Goal: Task Accomplishment & Management: Manage account settings

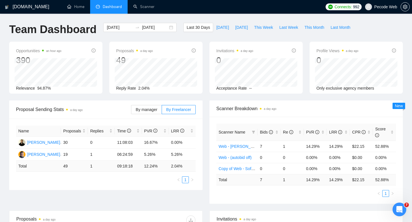
click at [387, 7] on span "Pecode Web" at bounding box center [385, 7] width 23 height 0
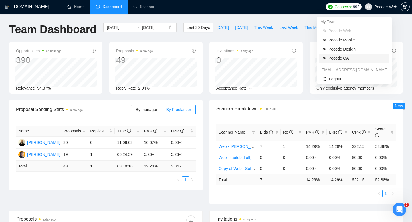
click at [361, 61] on span "Pecode QA" at bounding box center [356, 58] width 57 height 6
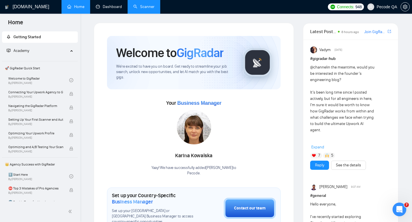
click at [137, 8] on link "Scanner" at bounding box center [143, 6] width 21 height 5
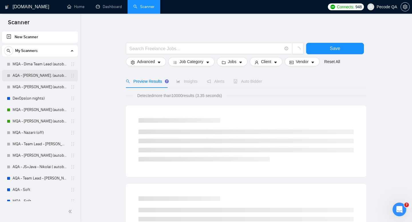
click at [47, 78] on link "AQA - [PERSON_NAME]. (autobid off day)" at bounding box center [40, 75] width 54 height 11
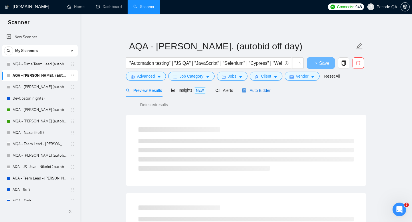
click at [252, 93] on div "Auto Bidder" at bounding box center [256, 90] width 28 height 6
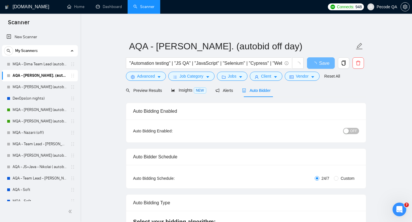
radio input "false"
radio input "true"
checkbox input "true"
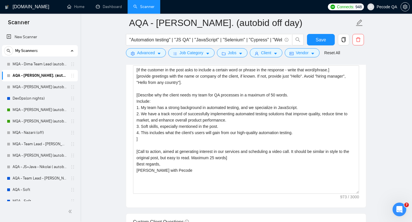
scroll to position [707, 0]
click at [342, 39] on icon "copy" at bounding box center [343, 39] width 5 height 5
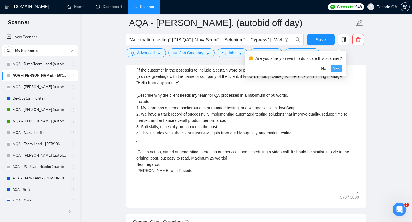
click at [339, 69] on span "Yes" at bounding box center [336, 68] width 7 height 6
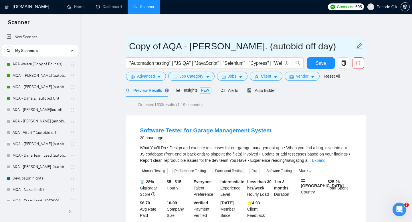
drag, startPoint x: 160, startPoint y: 47, endPoint x: 128, endPoint y: 47, distance: 31.7
click at [128, 47] on span "Copy of AQA - [PERSON_NAME]. (autobid off day)" at bounding box center [246, 46] width 240 height 18
click at [183, 44] on input "AQA - [PERSON_NAME]. (autobid off day)" at bounding box center [241, 46] width 225 height 14
paste input "[PERSON_NAME] Dobryniuk"
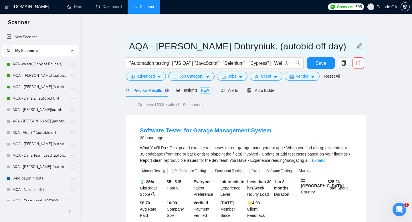
drag, startPoint x: 295, startPoint y: 47, endPoint x: 300, endPoint y: 47, distance: 4.3
click at [300, 47] on input "AQA - [PERSON_NAME] Dobryniuk. (autobid off day)" at bounding box center [241, 46] width 225 height 14
click at [307, 47] on input "AQA - [PERSON_NAME] Dobryniuk. (autobid on day)" at bounding box center [241, 46] width 225 height 14
type input "AQA - [PERSON_NAME] Dobryniuk. (autobid on night)"
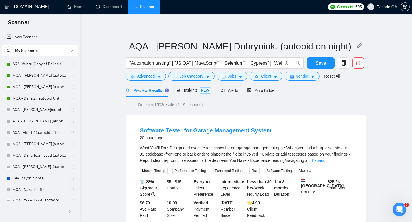
click at [267, 89] on span "Auto Bidder" at bounding box center [261, 90] width 28 height 5
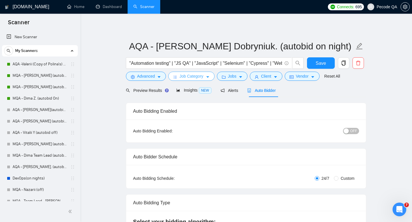
radio input "false"
radio input "true"
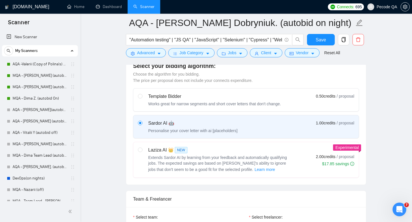
scroll to position [382, 0]
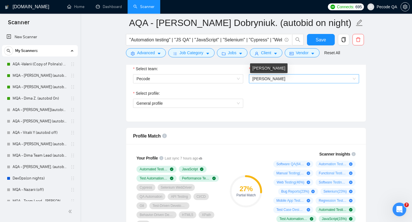
click at [262, 79] on span "[PERSON_NAME]" at bounding box center [268, 79] width 33 height 5
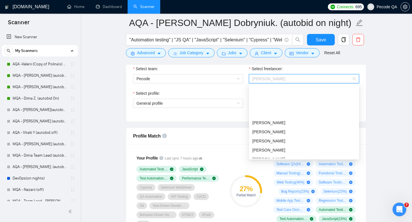
scroll to position [293, 0]
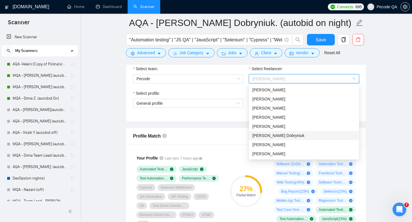
click at [271, 135] on span "[PERSON_NAME] Dobryniuk" at bounding box center [278, 136] width 52 height 5
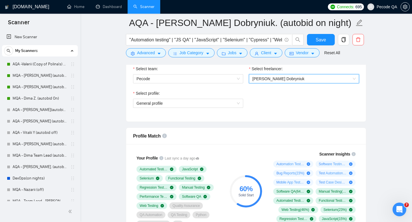
scroll to position [389, 0]
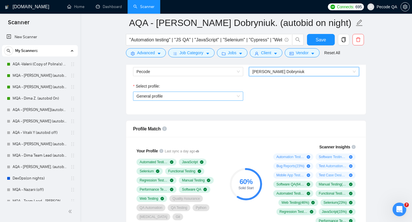
click at [194, 98] on span "General profile" at bounding box center [187, 96] width 103 height 9
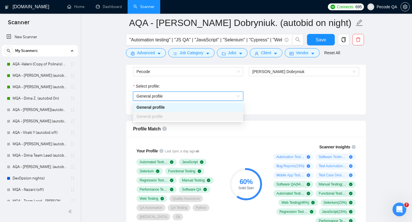
click at [238, 85] on div "Select profile:" at bounding box center [188, 87] width 110 height 9
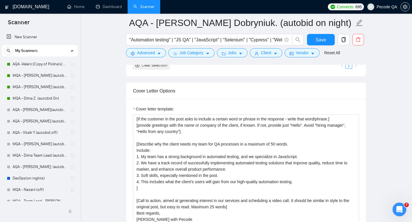
scroll to position [678, 0]
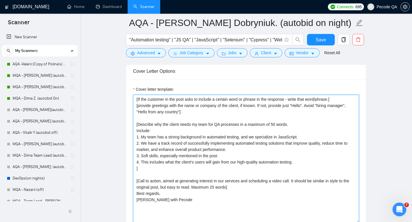
click at [194, 125] on textarea "[If the customer in the post asks to include a certain word or phrase in the re…" at bounding box center [246, 159] width 226 height 129
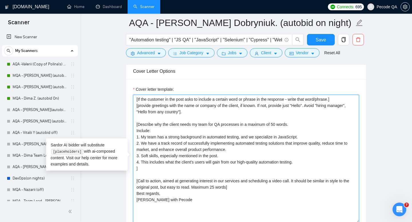
drag, startPoint x: 196, startPoint y: 125, endPoint x: 210, endPoint y: 126, distance: 14.6
click at [210, 126] on textarea "[If the customer in the post asks to include a certain word or phrase in the re…" at bounding box center [246, 159] width 226 height 129
drag, startPoint x: 141, startPoint y: 137, endPoint x: 164, endPoint y: 137, distance: 23.4
click at [164, 137] on textarea "[If the customer in the post asks to include a certain word or phrase in the re…" at bounding box center [246, 159] width 226 height 129
click at [144, 144] on textarea "[If the customer in the post asks to include a certain word or phrase in the re…" at bounding box center [246, 159] width 226 height 129
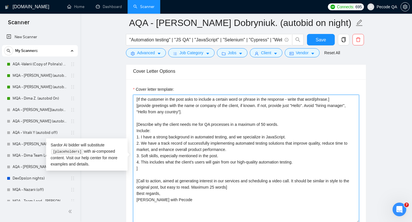
click at [144, 144] on textarea "[If the customer in the post asks to include a certain word or phrase in the re…" at bounding box center [246, 159] width 226 height 129
click at [236, 162] on textarea "[If the customer in the post asks to include a certain word or phrase in the re…" at bounding box center [246, 159] width 226 height 129
click at [242, 137] on textarea "[If the customer in the post asks to include a certain word or phrase in the re…" at bounding box center [246, 159] width 226 height 129
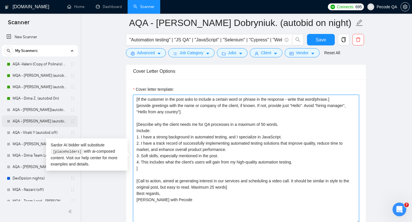
type textarea "[If the customer in the post asks to include a certain word or phrase in the re…"
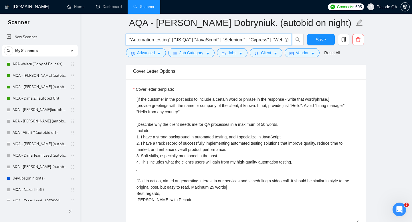
drag, startPoint x: 224, startPoint y: 41, endPoint x: 192, endPoint y: 41, distance: 32.6
click at [192, 41] on input ""Automation testing" | "JS QA" | "JavaScript" | "Selenium" | "Cypress" | "Webdr…" at bounding box center [205, 39] width 153 height 7
click at [224, 40] on input ""Automation testing" | "JS QA" | "JavaScript" | "Selenium" | "Cypress" | "Webdr…" at bounding box center [205, 39] width 153 height 7
paste input "| "JavaScript" |"
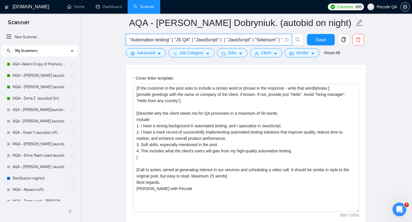
click at [241, 40] on input ""Automation testing" | "JS QA" | "JavaScript" | | "JavaScript" | "Selenium" | "…" at bounding box center [205, 39] width 153 height 7
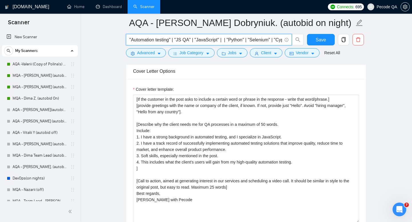
click at [227, 40] on input ""Automation testing" | "JS QA" | "JavaScript" | | "Python" | "Selenium" | "Cypr…" at bounding box center [205, 39] width 153 height 7
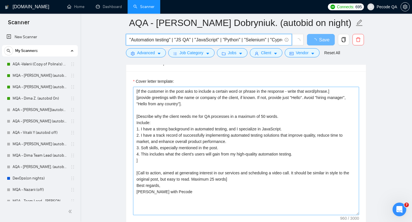
type input ""Automation testing" | "JS QA" | "JavaScript" | "Python" | "Selenium" | "Cypres…"
click at [147, 194] on textarea "[If the customer in the post asks to include a certain word or phrase in the re…" at bounding box center [246, 151] width 226 height 129
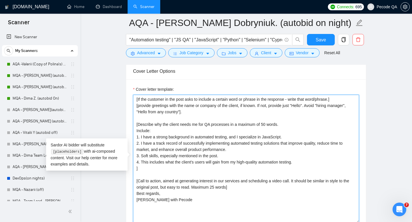
drag, startPoint x: 151, startPoint y: 200, endPoint x: 199, endPoint y: 200, distance: 48.0
click at [199, 200] on textarea "[If the customer in the post asks to include a certain word or phrase in the re…" at bounding box center [246, 159] width 226 height 129
click at [226, 183] on textarea "[If the customer in the post asks to include a certain word or phrase in the re…" at bounding box center [246, 159] width 226 height 129
click at [233, 181] on textarea "[If the customer in the post asks to include a certain word or phrase in the re…" at bounding box center [246, 159] width 226 height 129
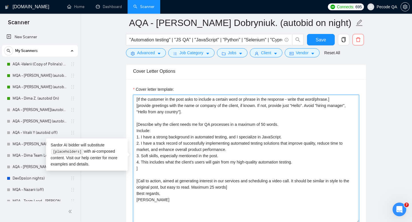
drag, startPoint x: 222, startPoint y: 181, endPoint x: 244, endPoint y: 180, distance: 22.9
click at [244, 180] on textarea "[If the customer in the post asks to include a certain word or phrase in the re…" at bounding box center [246, 159] width 226 height 129
click at [274, 181] on textarea "[If the customer in the post asks to include a certain word or phrase in the re…" at bounding box center [246, 159] width 226 height 129
type textarea "[If the customer in the post asks to include a certain word or phrase in the re…"
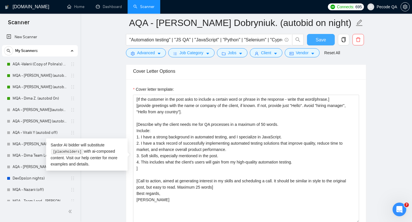
click at [315, 42] on button "Save" at bounding box center [321, 39] width 28 height 11
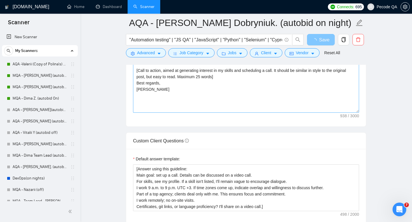
scroll to position [829, 0]
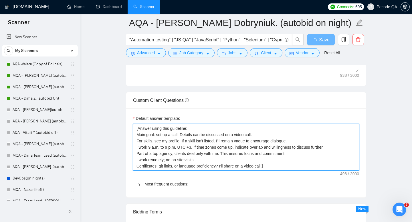
click at [217, 159] on textarea "[Answer using this guideline: Main goal: set up a call. Details can be discusse…" at bounding box center [246, 147] width 226 height 47
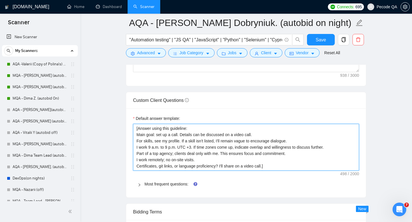
click at [177, 143] on textarea "[Answer using this guideline: Main goal: set up a call. Details can be discusse…" at bounding box center [246, 147] width 226 height 47
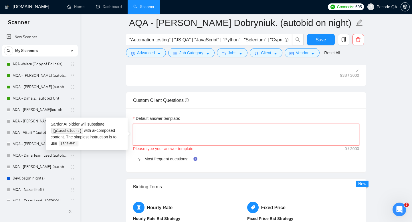
click at [299, 135] on textarea "Default answer template:" at bounding box center [246, 135] width 226 height 22
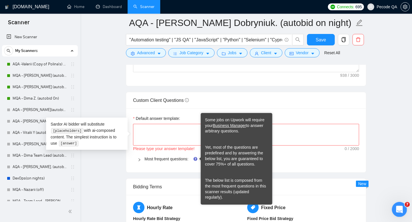
click at [401, 208] on icon "Відкрити програму для спілкування Intercom" at bounding box center [398, 208] width 9 height 9
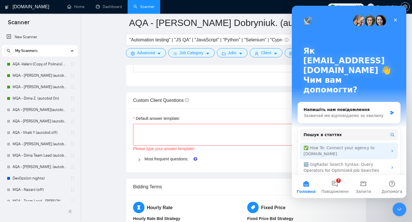
scroll to position [18, 0]
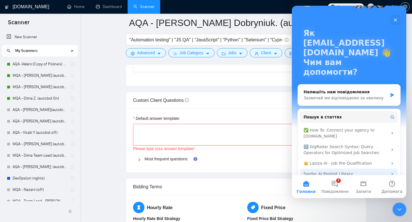
click at [349, 171] on div "Sardor AI Prompt Library" at bounding box center [345, 174] width 84 height 6
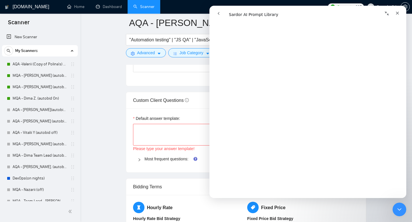
scroll to position [1326, 0]
click at [160, 138] on textarea "Default answer template:" at bounding box center [246, 135] width 226 height 22
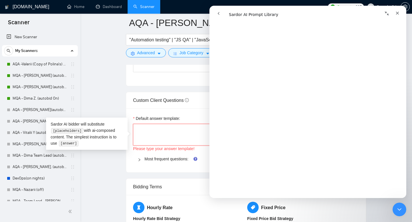
paste textarea "[Based on the provided context, craft a positive, human-like response that addr…"
type textarea "[Based on the provided context, craft a positive, human-like response that addr…"
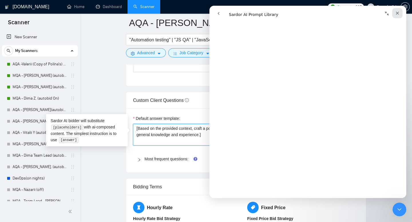
type textarea "[Based on the provided context, craft a positive, human-like response that addr…"
click at [397, 12] on icon "Закрити" at bounding box center [397, 13] width 3 height 3
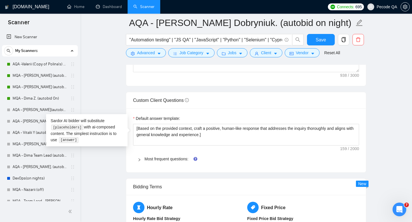
scroll to position [0, 0]
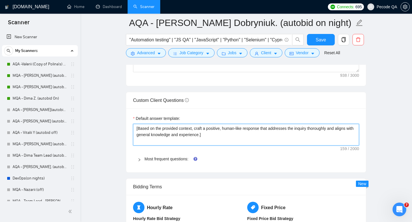
click at [190, 142] on textarea "[Based on the provided context, craft a positive, human-like response that addr…" at bounding box center [246, 135] width 226 height 22
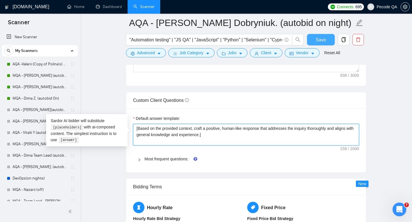
type textarea "[Based on the provided context, craft a positive, human-like response that addr…"
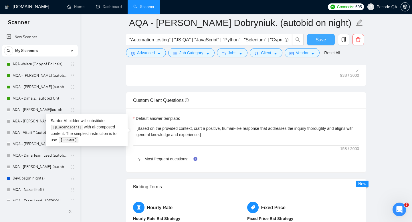
click at [318, 41] on span "Save" at bounding box center [320, 39] width 10 height 7
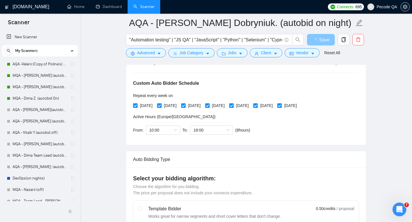
scroll to position [118, 0]
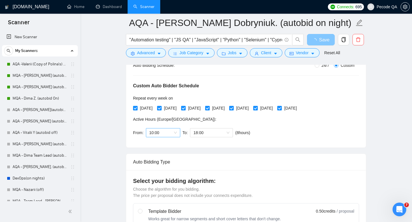
click at [168, 135] on span "10:00" at bounding box center [162, 133] width 27 height 9
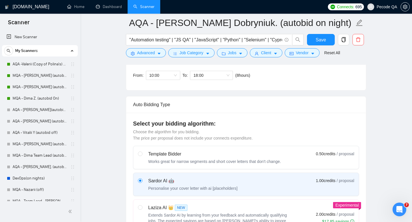
scroll to position [136, 0]
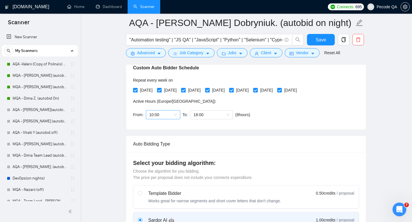
click at [158, 117] on span "10:00" at bounding box center [162, 115] width 27 height 9
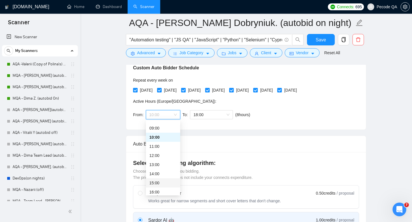
scroll to position [122, 0]
click at [158, 175] on div "19:00" at bounding box center [162, 178] width 27 height 6
click at [158, 175] on span "Choose the algorithm for you bidding. The price per proposal does not include y…" at bounding box center [193, 174] width 120 height 11
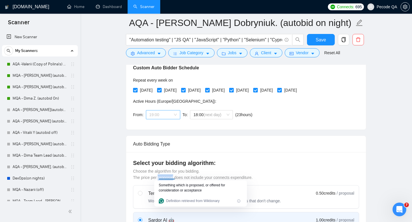
click at [162, 115] on span "19:00" at bounding box center [162, 115] width 27 height 9
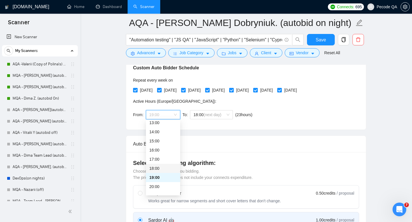
click at [160, 165] on div "18:00" at bounding box center [163, 168] width 34 height 9
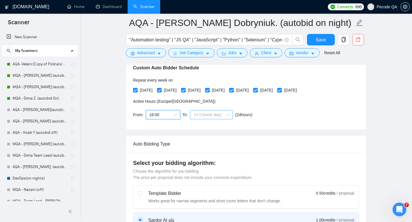
click at [203, 111] on span "18:00 (next day)" at bounding box center [211, 115] width 36 height 9
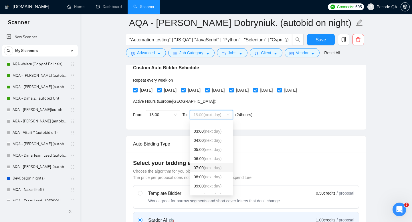
scroll to position [52, 0]
click at [205, 165] on span "(next day)" at bounding box center [213, 165] width 18 height 5
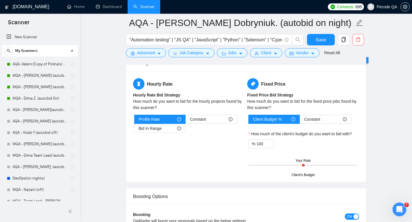
scroll to position [1003, 0]
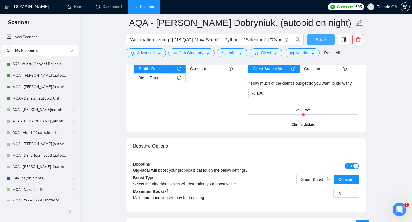
click at [314, 36] on button "Save" at bounding box center [321, 39] width 28 height 11
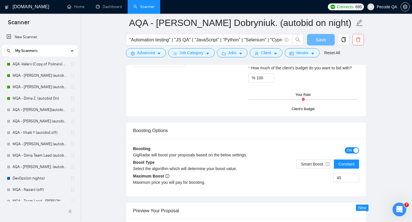
click at [353, 139] on div "Boosting GigRadar will boost your proposals based on the below settings. ON Boo…" at bounding box center [246, 168] width 240 height 58
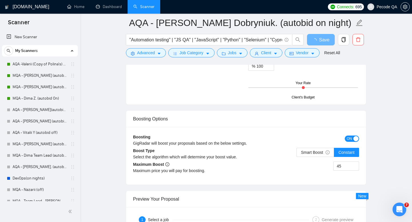
scroll to position [1060, 0]
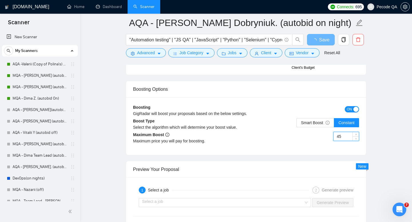
drag, startPoint x: 339, startPoint y: 140, endPoint x: 329, endPoint y: 140, distance: 9.4
click at [329, 140] on div "45" at bounding box center [302, 140] width 113 height 16
type input "4550"
click at [324, 162] on div "Preview Your Proposal" at bounding box center [246, 170] width 226 height 16
drag, startPoint x: 344, startPoint y: 136, endPoint x: 322, endPoint y: 136, distance: 22.0
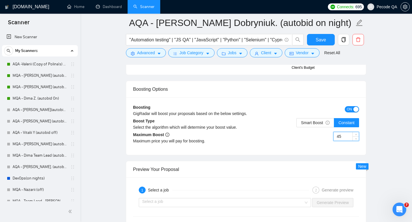
click at [322, 136] on div "45" at bounding box center [302, 140] width 113 height 16
type input "50"
click at [306, 123] on span "Smart Boost" at bounding box center [315, 123] width 29 height 5
click at [296, 124] on input "Smart Boost" at bounding box center [296, 124] width 0 height 0
click at [340, 123] on span "Constant" at bounding box center [346, 123] width 16 height 5
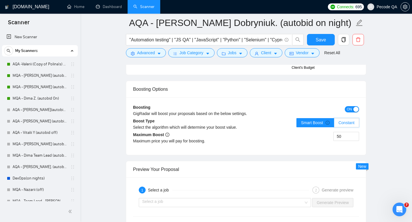
click at [334, 124] on input "Constant" at bounding box center [334, 124] width 0 height 0
click at [290, 95] on div "Boosting Options" at bounding box center [246, 89] width 226 height 16
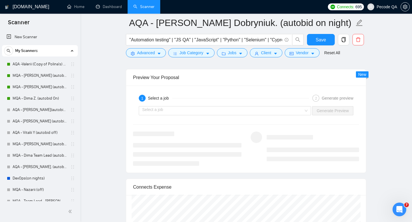
scroll to position [1187, 0]
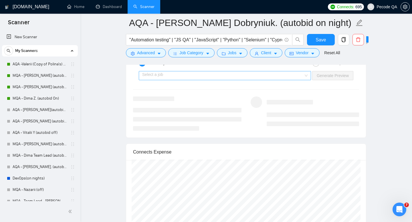
click at [205, 75] on input "search" at bounding box center [222, 75] width 161 height 9
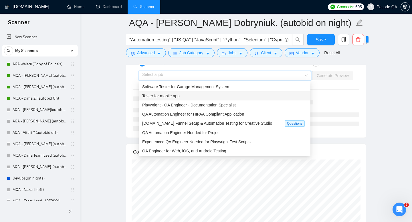
click at [172, 98] on span "Tester for mobile app" at bounding box center [160, 96] width 37 height 5
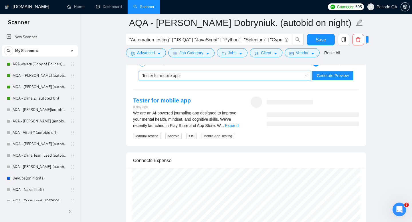
click at [197, 77] on div "Tester for mobile app" at bounding box center [222, 75] width 160 height 9
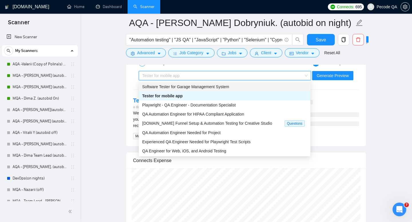
click at [182, 86] on span "Software Tester for Garage Management System" at bounding box center [185, 87] width 87 height 5
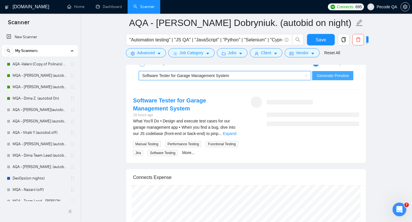
click at [332, 77] on span "Generate Preview" at bounding box center [332, 76] width 32 height 6
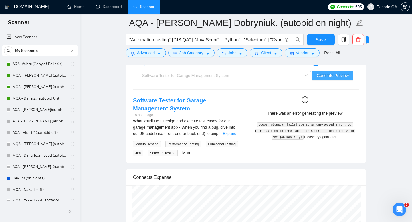
click at [301, 76] on div "Software Tester for Garage Management System" at bounding box center [222, 75] width 160 height 9
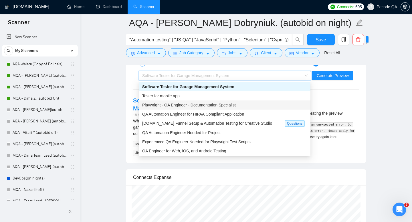
click at [193, 107] on span "Playwright - QA Engineer - Documentation Specialist" at bounding box center [188, 105] width 93 height 5
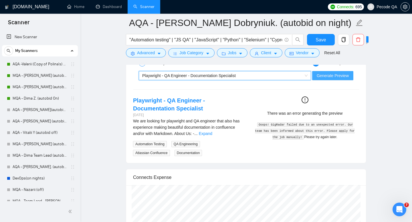
click at [317, 74] on span "Generate Preview" at bounding box center [332, 76] width 32 height 6
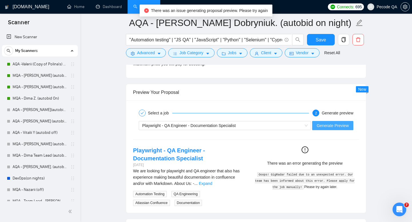
scroll to position [1103, 0]
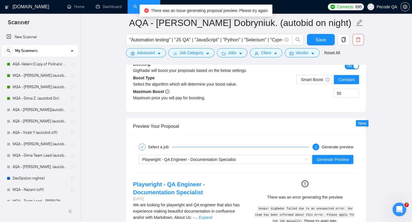
click at [211, 166] on div "Playwright - QA Engineer - Documentation Specialist Generate Preview" at bounding box center [245, 160] width 227 height 14
click at [211, 158] on span "Playwright - QA Engineer - Documentation Specialist" at bounding box center [188, 160] width 93 height 5
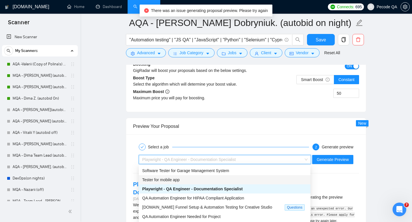
click at [177, 179] on span "Tester for mobile app" at bounding box center [160, 180] width 37 height 5
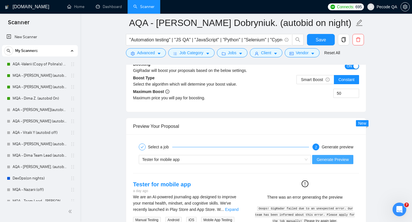
click at [330, 162] on span "Generate Preview" at bounding box center [332, 160] width 32 height 6
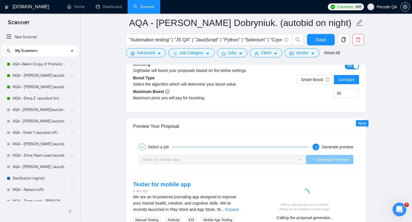
scroll to position [1115, 0]
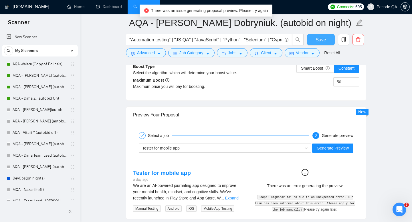
click at [318, 40] on span "Save" at bounding box center [320, 39] width 10 height 7
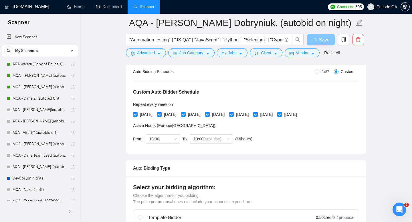
scroll to position [0, 0]
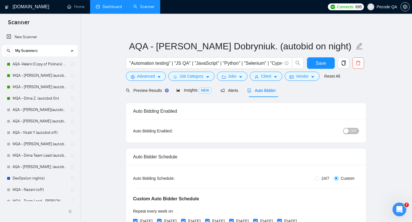
click at [101, 4] on link "Dashboard" at bounding box center [109, 6] width 26 height 5
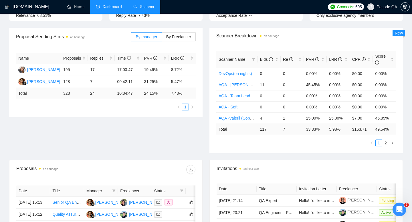
scroll to position [170, 0]
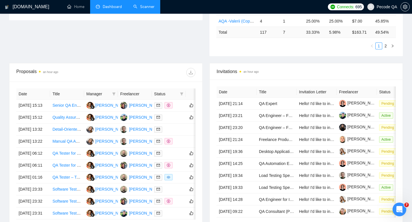
click at [148, 5] on link "Scanner" at bounding box center [143, 6] width 21 height 5
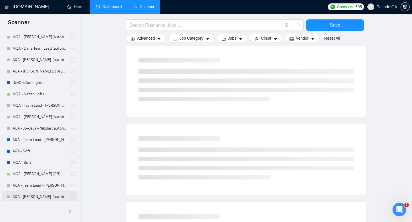
scroll to position [45, 0]
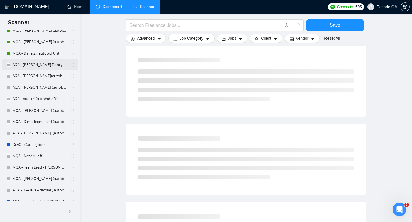
click at [51, 64] on link "AQA - [PERSON_NAME] Dobryniuk. (autobid on night)" at bounding box center [40, 64] width 54 height 11
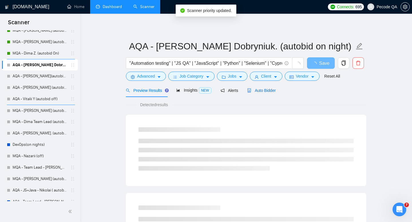
click at [261, 89] on span "Auto Bidder" at bounding box center [261, 90] width 28 height 5
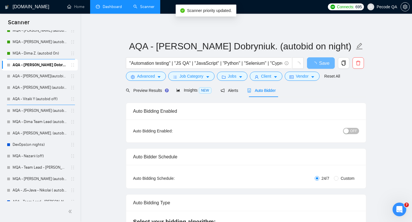
radio input "false"
radio input "true"
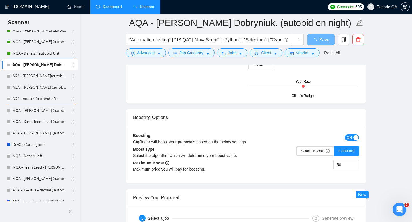
scroll to position [1163, 0]
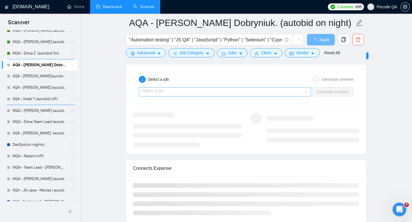
click at [207, 90] on input "search" at bounding box center [222, 92] width 161 height 9
click at [219, 75] on div "1 Select a job 2 Generate preview" at bounding box center [246, 79] width 226 height 11
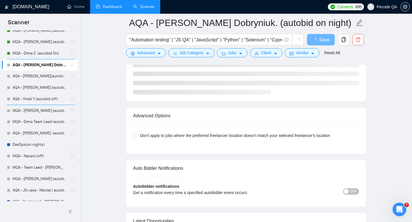
scroll to position [1315, 0]
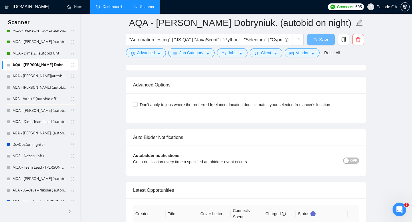
click at [351, 162] on span "OFF" at bounding box center [353, 161] width 7 height 6
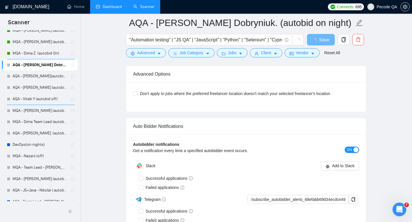
scroll to position [1364, 0]
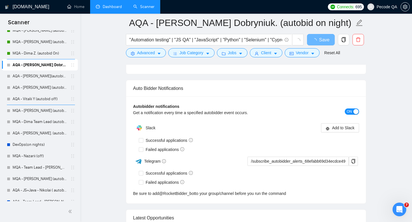
click at [179, 130] on div "Slack" at bounding box center [189, 127] width 113 height 11
click at [181, 141] on span "Successful applications" at bounding box center [169, 141] width 52 height 6
click at [143, 141] on input "Successful applications" at bounding box center [141, 140] width 4 height 4
checkbox input "true"
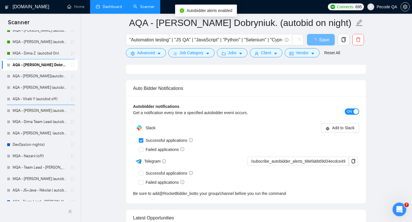
click at [348, 117] on div "Autobidder notifications Get a notification every time a specified autobidder e…" at bounding box center [246, 111] width 226 height 17
click at [346, 125] on span "Add to Slack" at bounding box center [343, 128] width 23 height 6
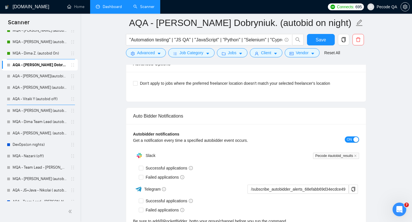
checkbox input "true"
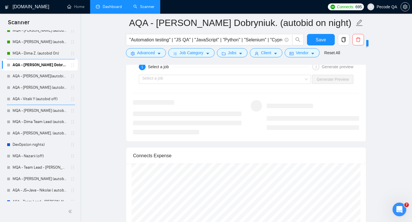
scroll to position [1183, 0]
click at [278, 78] on input "search" at bounding box center [222, 80] width 161 height 9
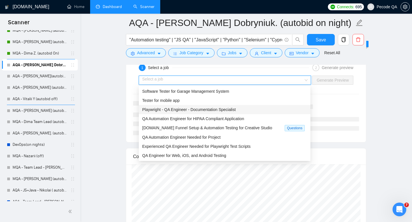
click at [208, 104] on div "Tester for mobile app" at bounding box center [225, 100] width 172 height 9
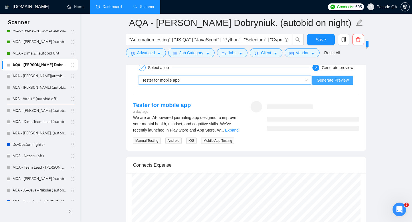
click at [321, 82] on span "Generate Preview" at bounding box center [332, 80] width 32 height 6
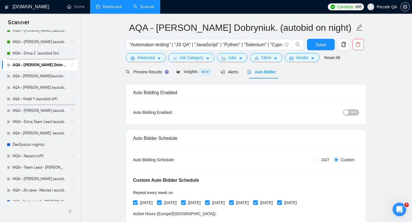
scroll to position [0, 0]
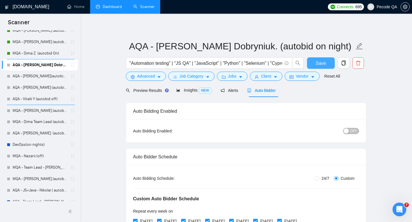
click at [314, 66] on button "Save" at bounding box center [321, 62] width 28 height 11
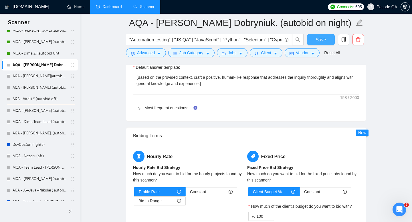
scroll to position [1140, 0]
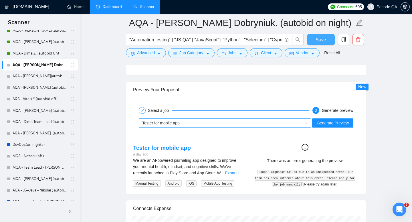
click at [212, 127] on div "Tester for mobile app" at bounding box center [222, 123] width 160 height 9
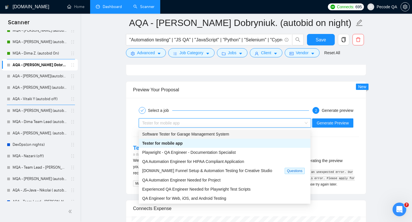
click at [214, 131] on div "Software Tester for Garage Management System" at bounding box center [225, 134] width 172 height 9
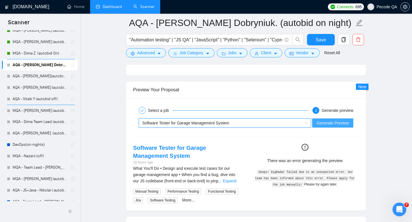
click at [324, 126] on button "Generate Preview" at bounding box center [332, 123] width 41 height 9
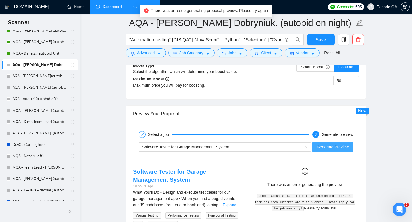
scroll to position [1078, 0]
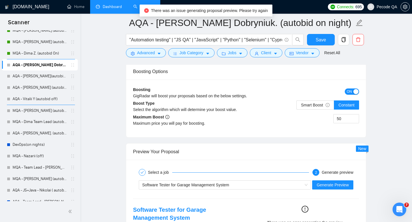
click at [110, 9] on link "Dashboard" at bounding box center [109, 6] width 26 height 5
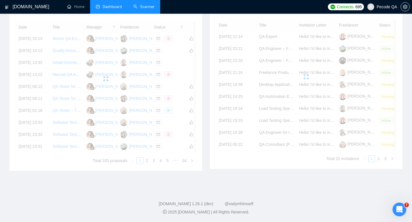
scroll to position [289, 0]
